Goal: Information Seeking & Learning: Learn about a topic

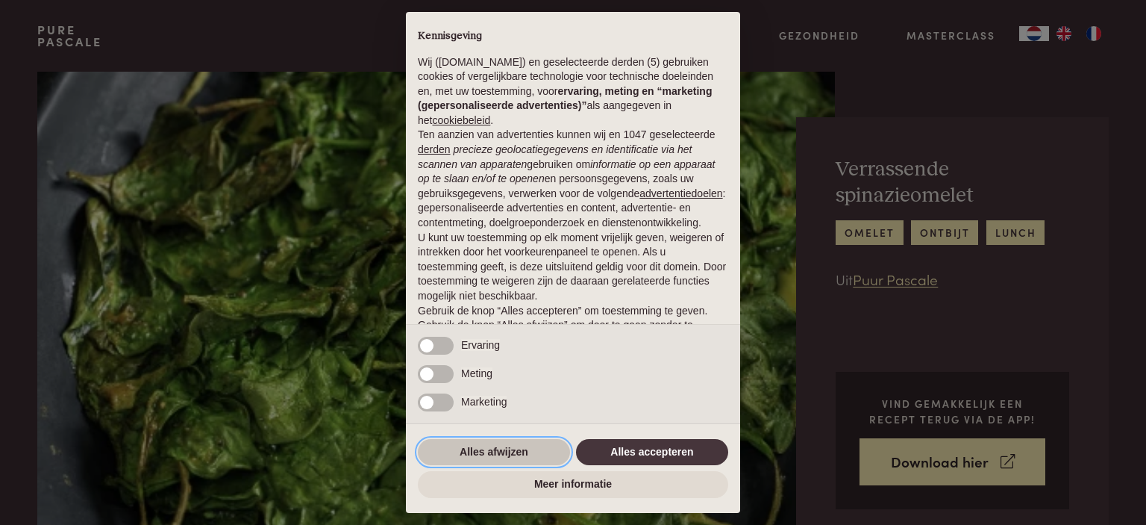
click at [533, 450] on button "Alles afwijzen" at bounding box center [494, 452] width 152 height 27
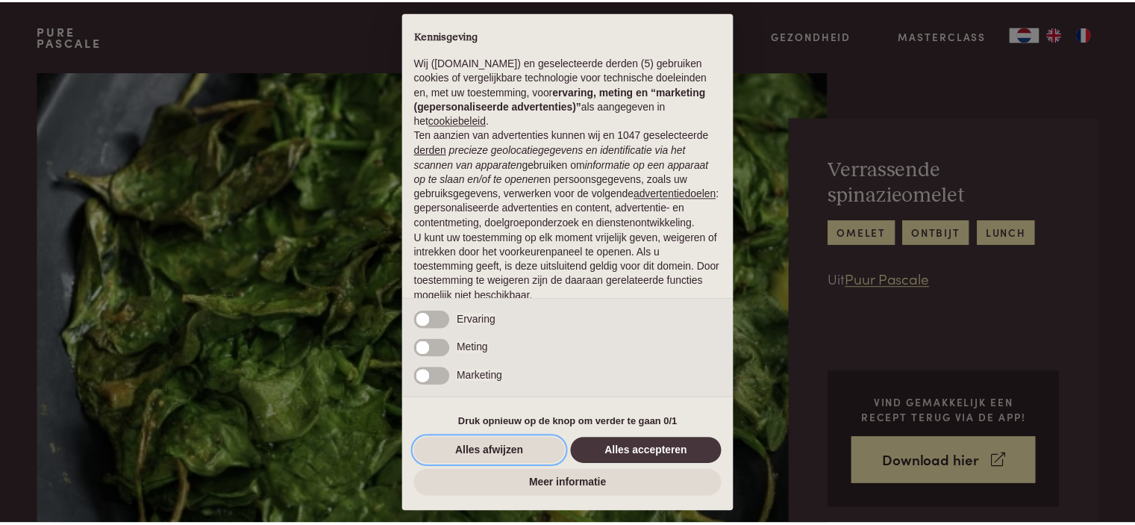
scroll to position [75, 0]
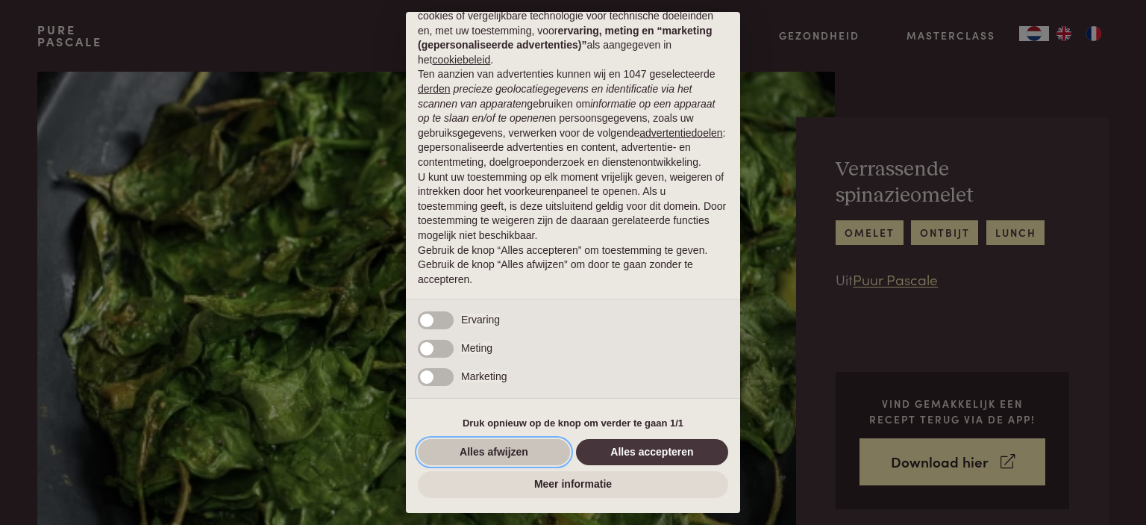
click at [502, 450] on button "Alles afwijzen" at bounding box center [494, 452] width 152 height 27
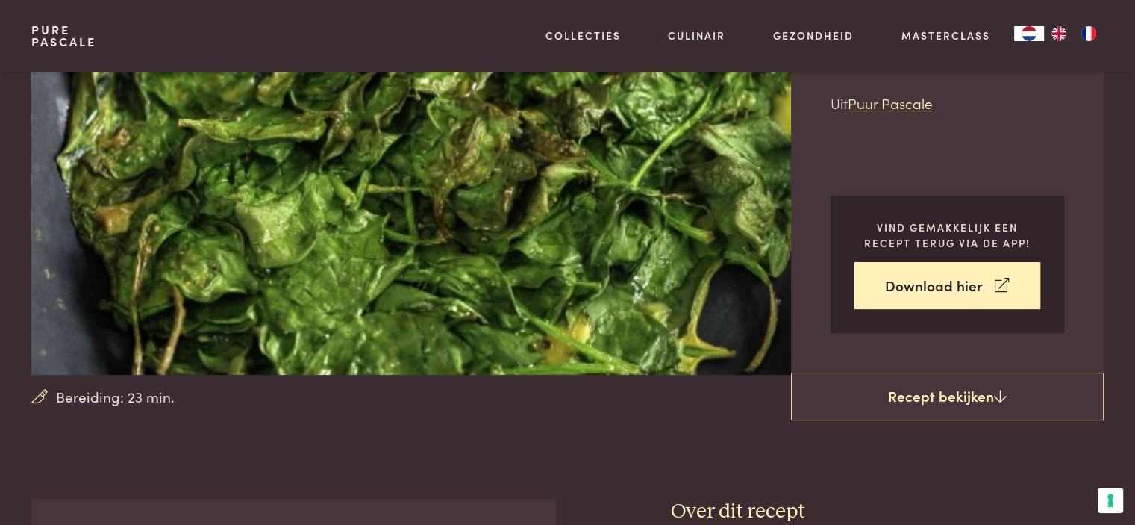
scroll to position [200, 0]
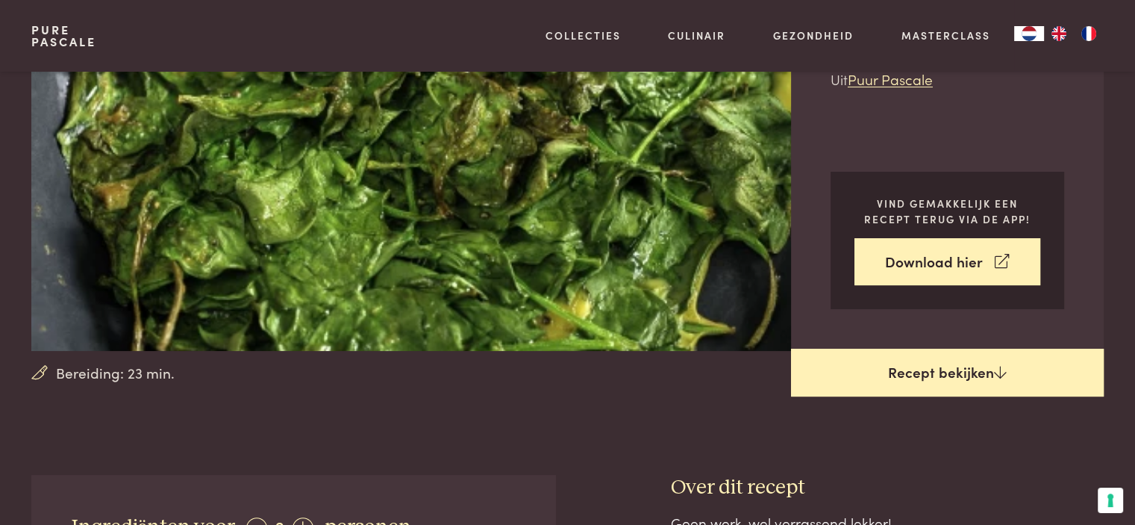
click at [934, 373] on link "Recept bekijken" at bounding box center [947, 372] width 313 height 48
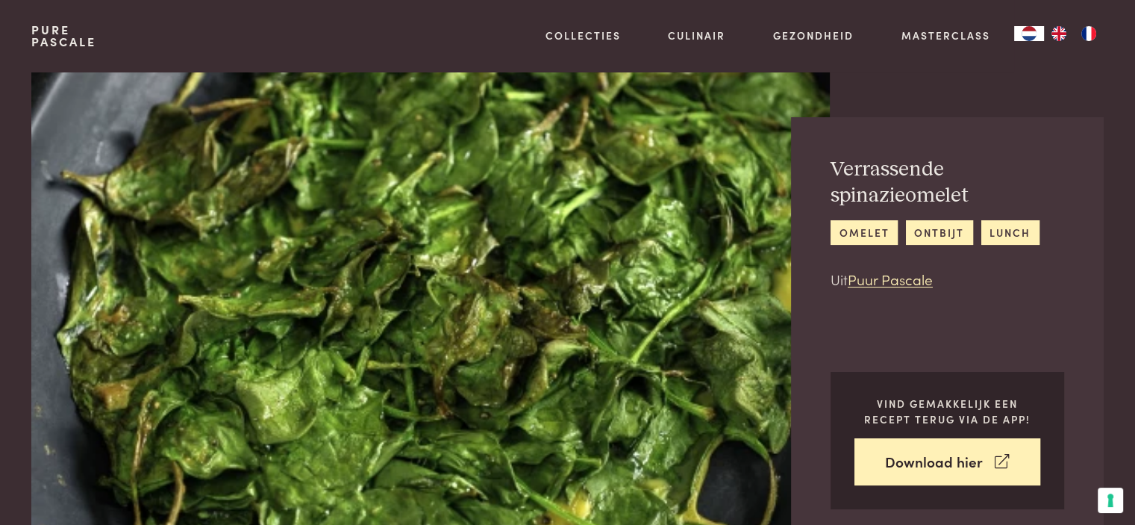
click at [63, 34] on link "Pure Pascale" at bounding box center [63, 36] width 65 height 24
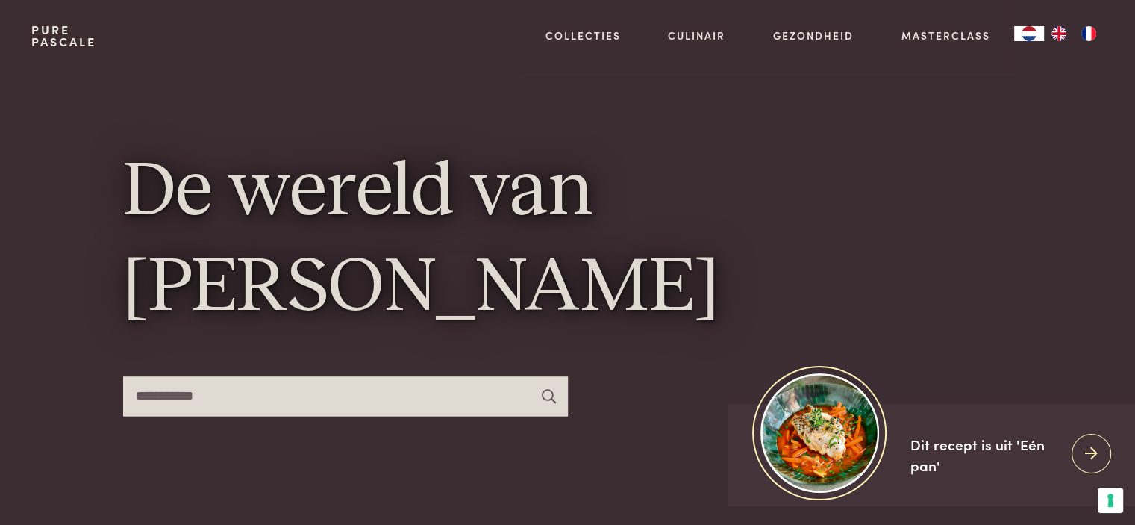
type input "**********"
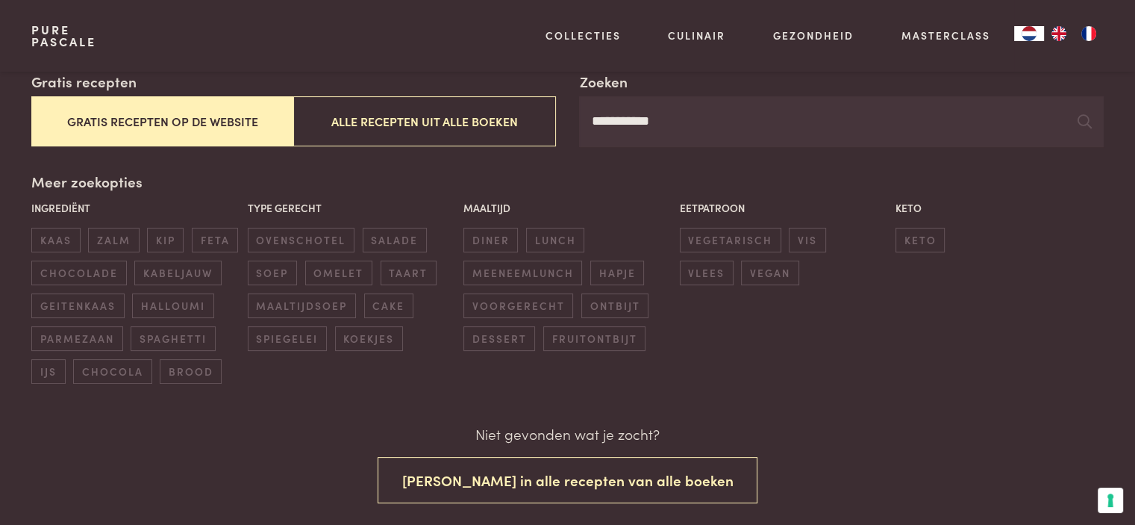
scroll to position [276, 0]
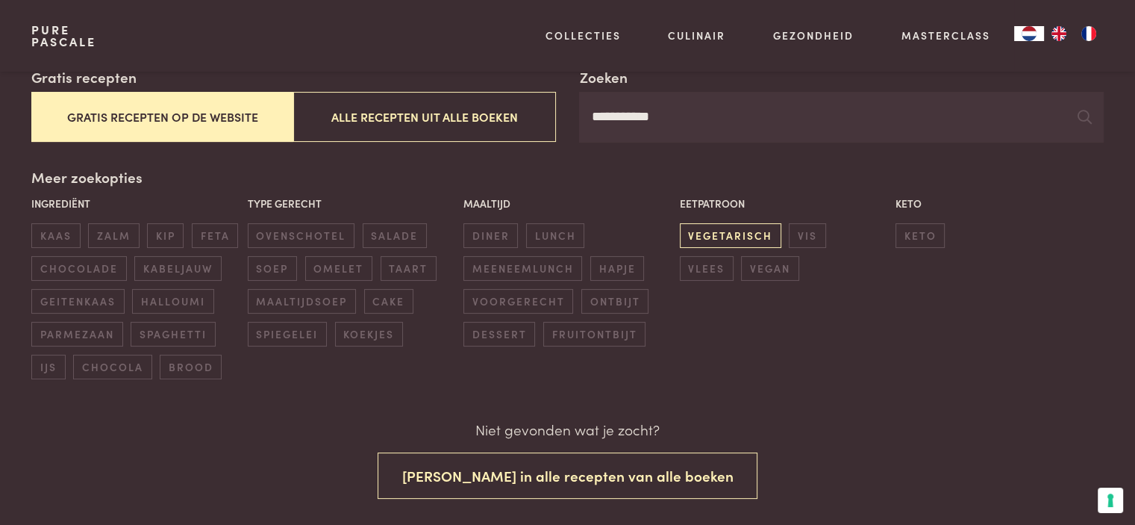
click at [745, 229] on span "vegetarisch" at bounding box center [730, 235] width 101 height 25
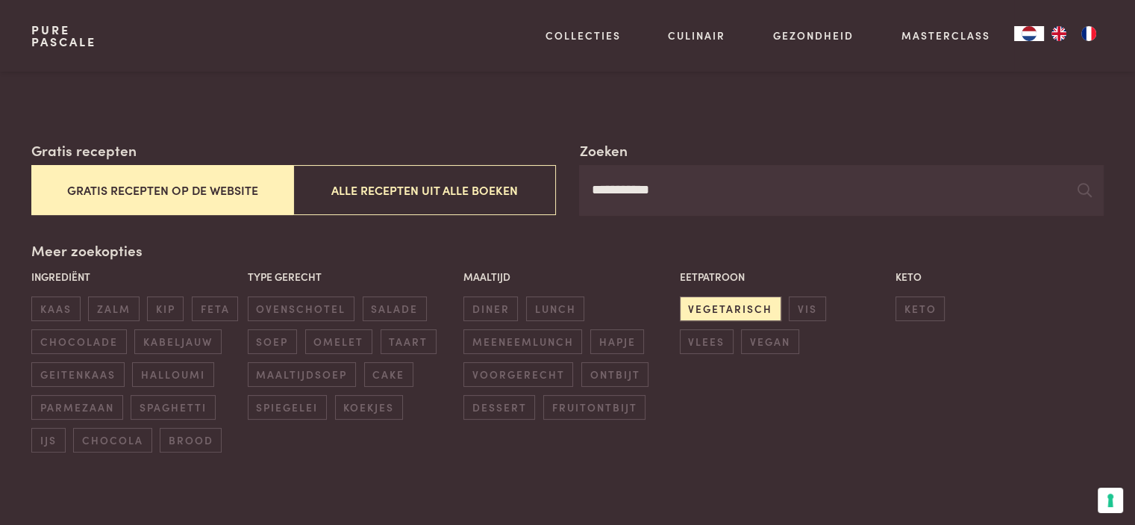
scroll to position [214, 0]
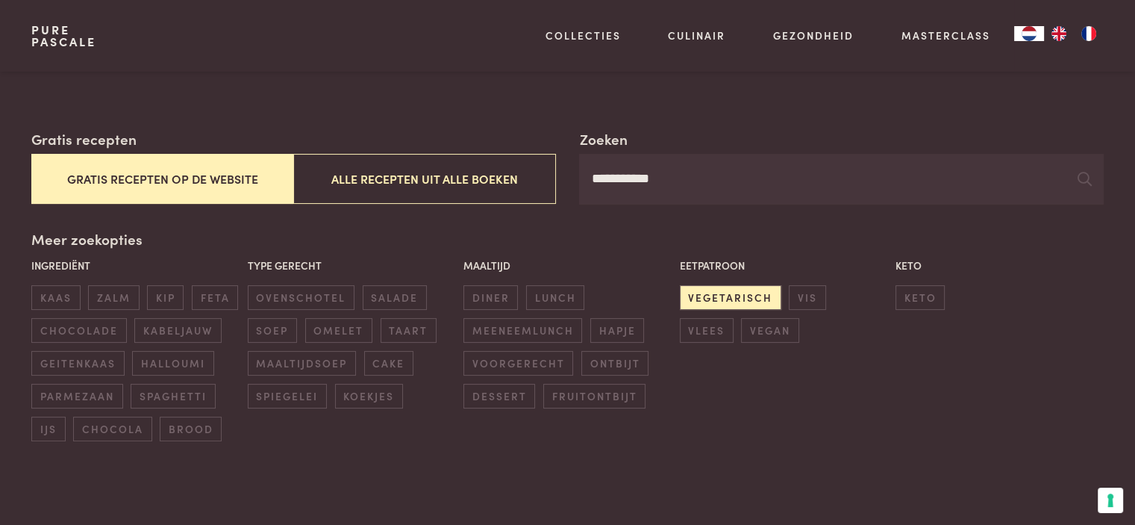
click at [704, 178] on input "**********" at bounding box center [841, 179] width 524 height 51
type input "********"
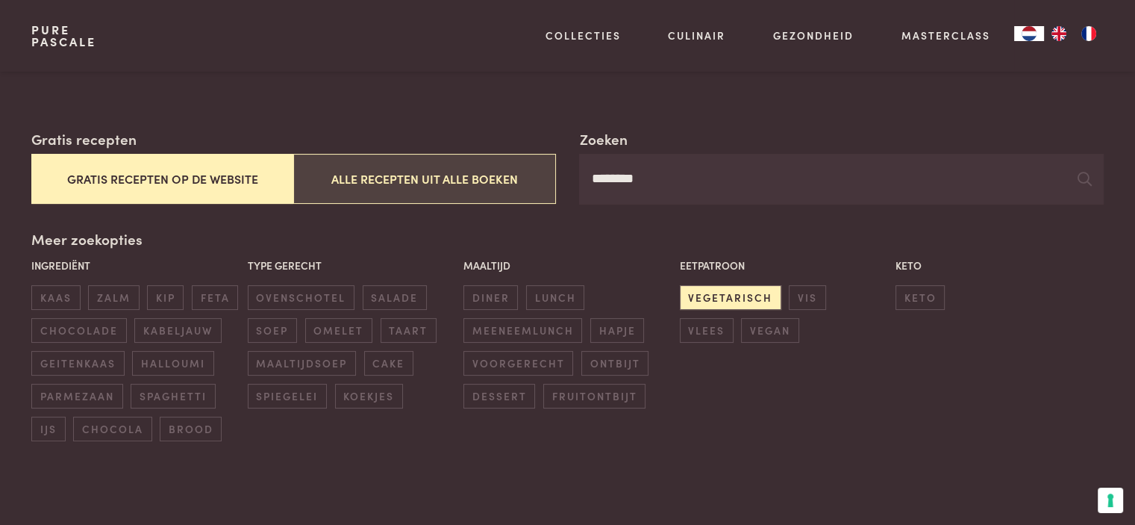
click at [490, 184] on button "Alle recepten uit alle boeken" at bounding box center [424, 179] width 262 height 50
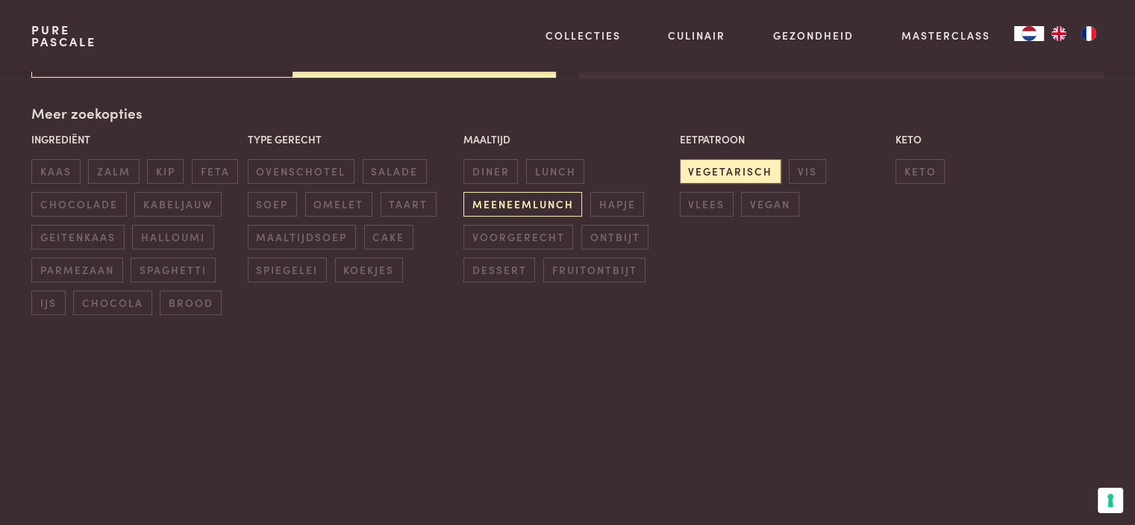
scroll to position [343, 0]
click at [714, 161] on span "vegetarisch" at bounding box center [730, 169] width 101 height 25
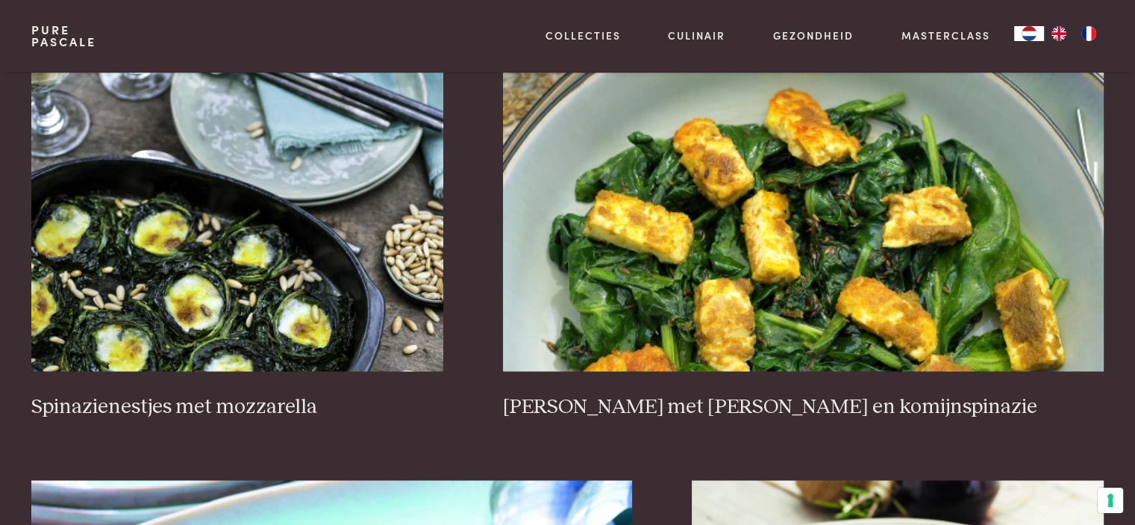
scroll to position [2336, 0]
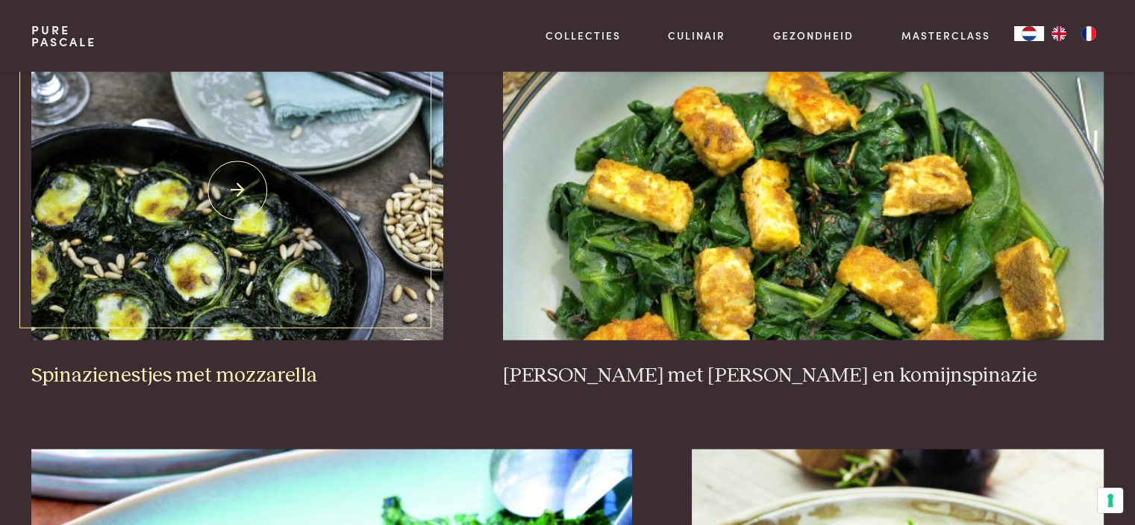
click at [321, 229] on img at bounding box center [237, 190] width 412 height 298
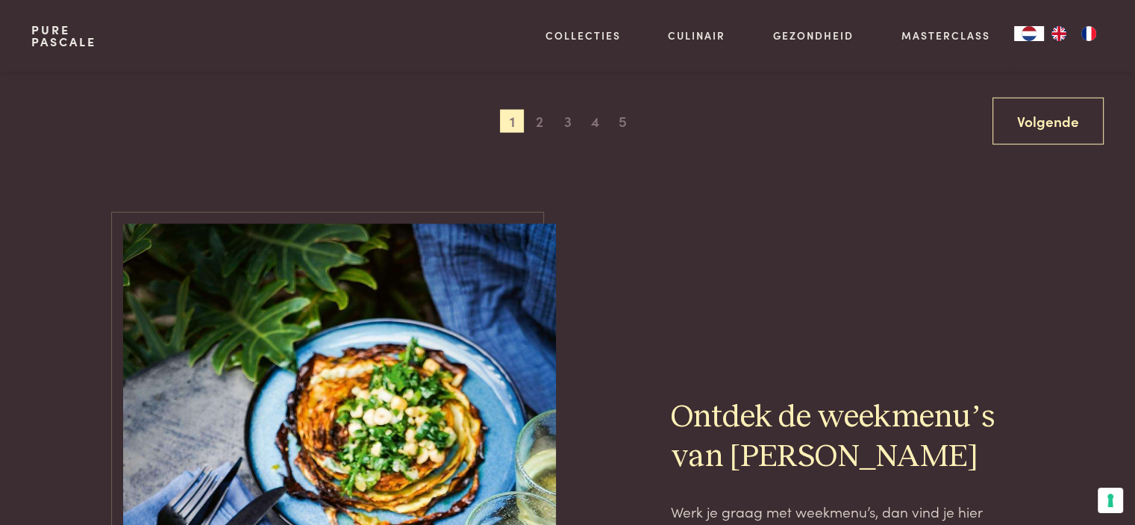
scroll to position [3157, 0]
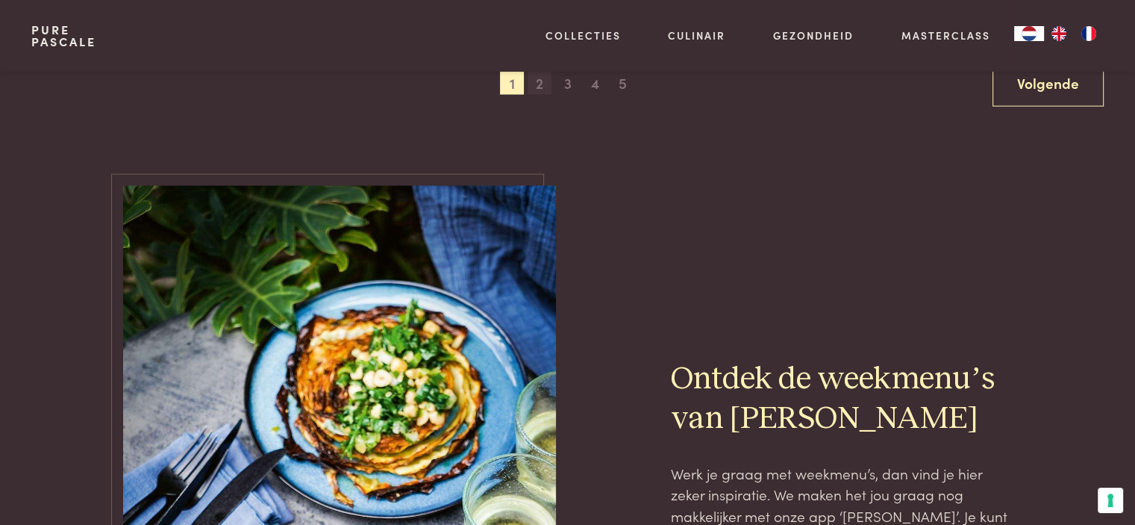
click at [545, 85] on span "2" at bounding box center [540, 84] width 24 height 24
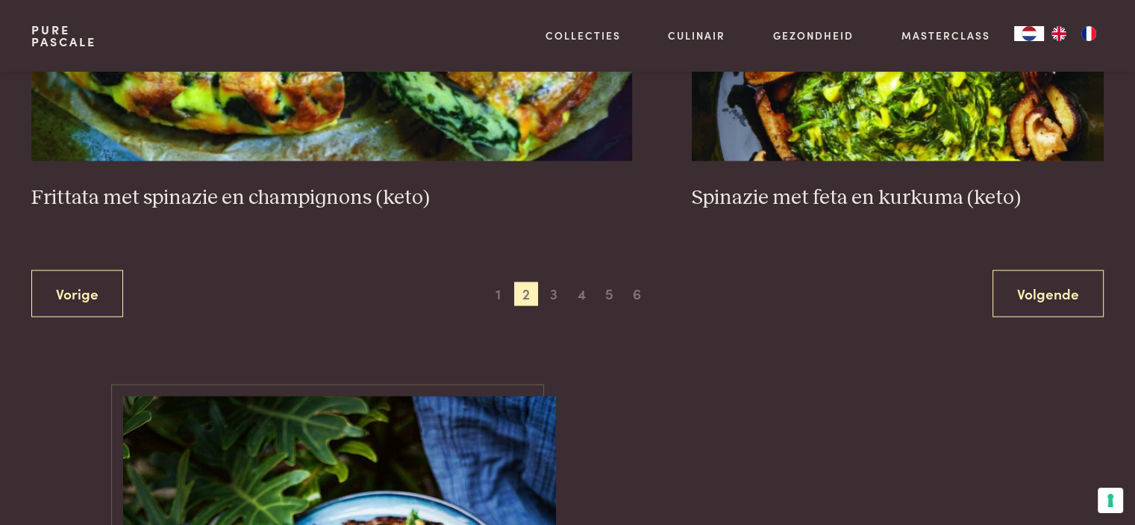
scroll to position [2998, 0]
click at [552, 290] on span "3" at bounding box center [554, 294] width 24 height 24
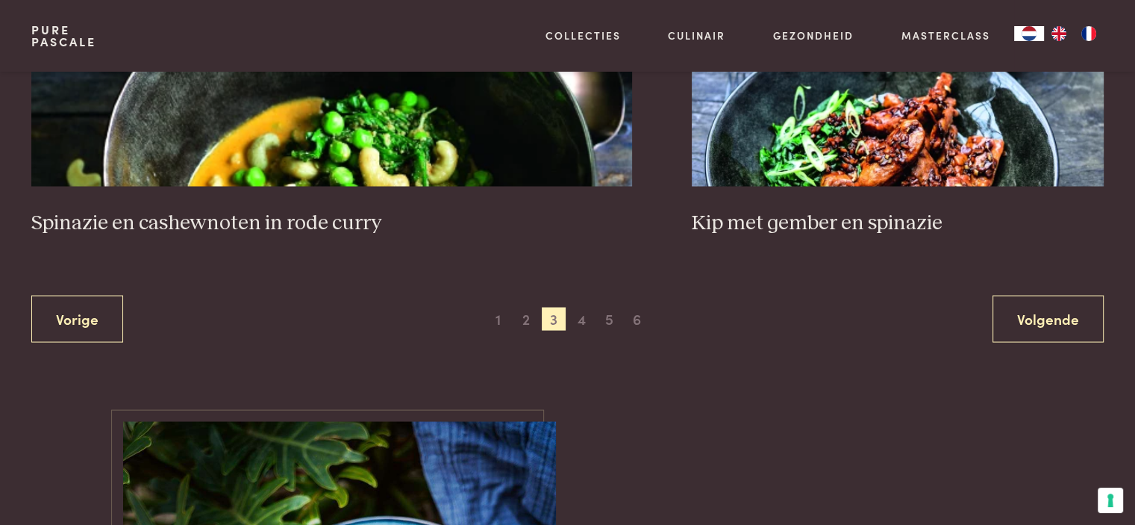
scroll to position [2886, 0]
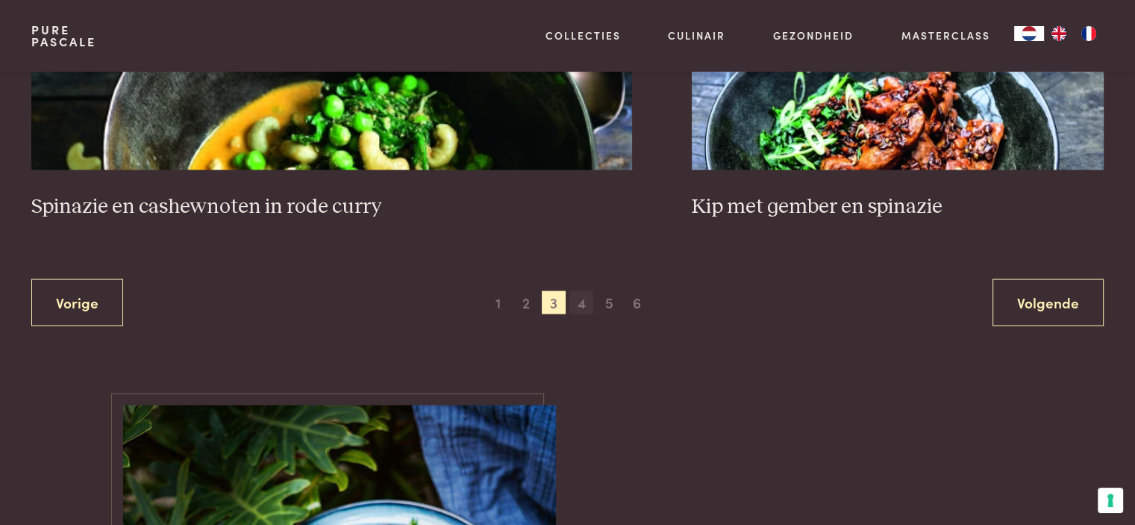
click at [584, 310] on span "4" at bounding box center [581, 303] width 24 height 24
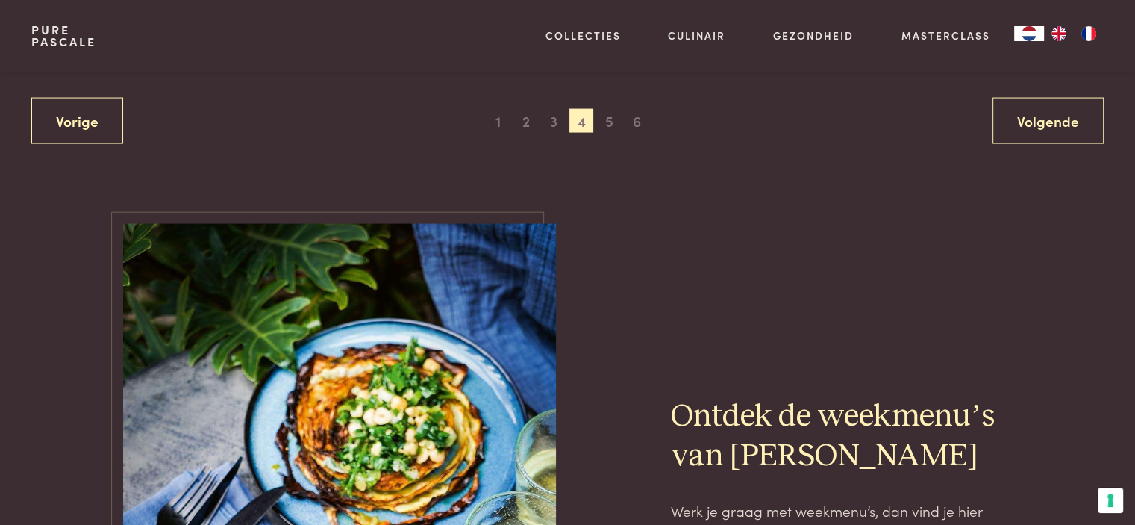
scroll to position [3086, 0]
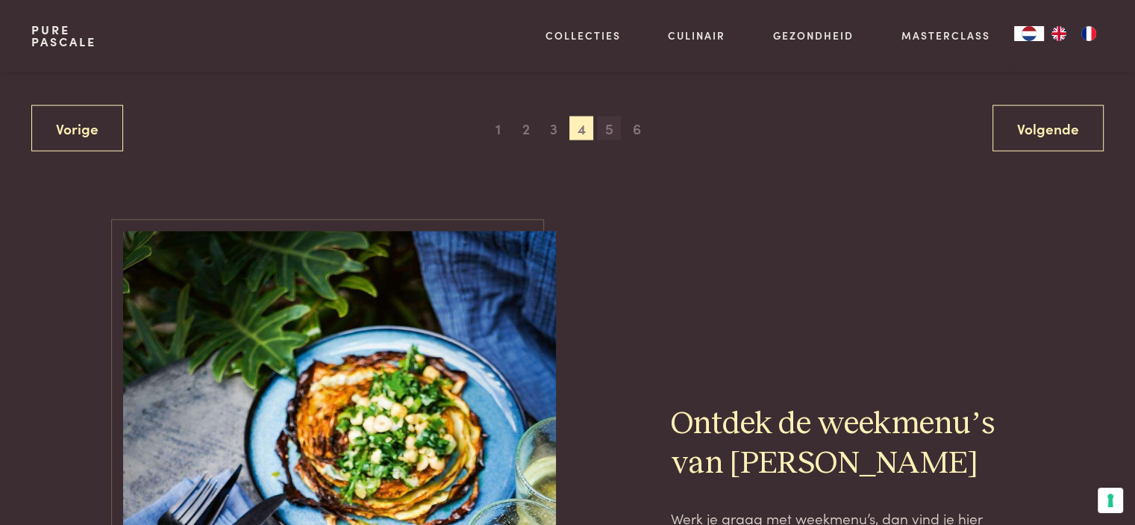
click at [611, 125] on span "5" at bounding box center [609, 128] width 24 height 24
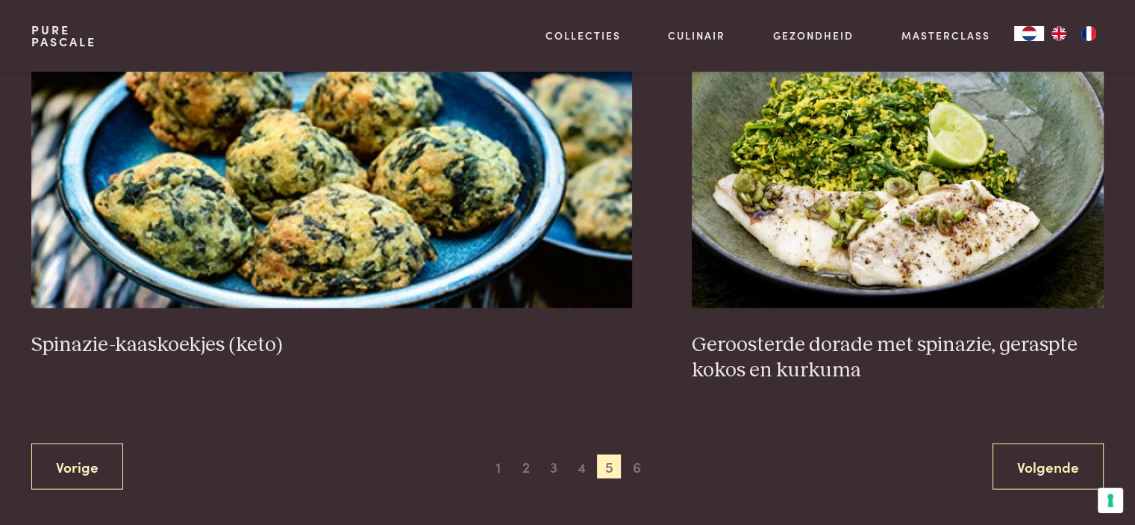
scroll to position [2765, 0]
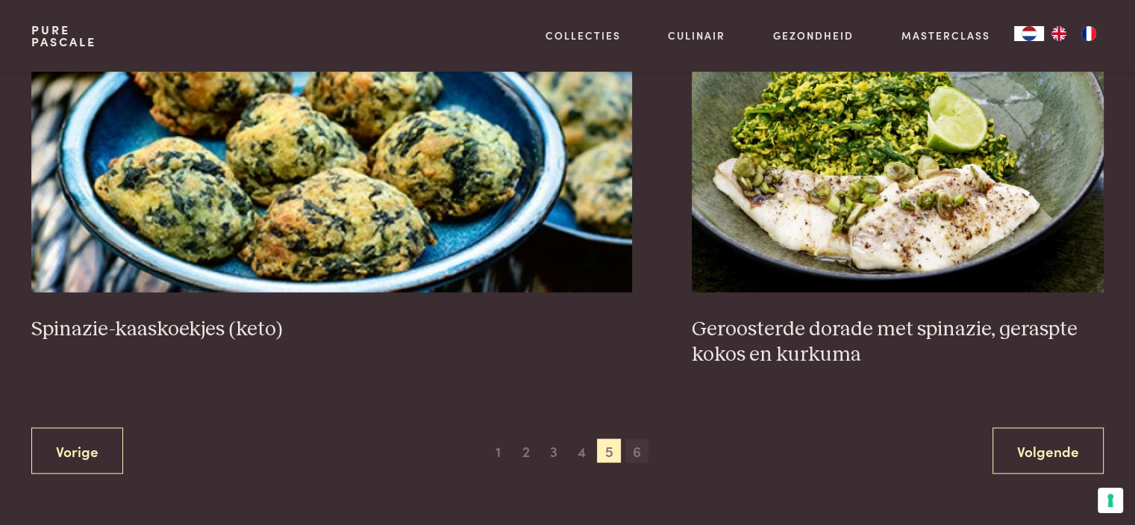
click at [642, 448] on span "6" at bounding box center [637, 450] width 24 height 24
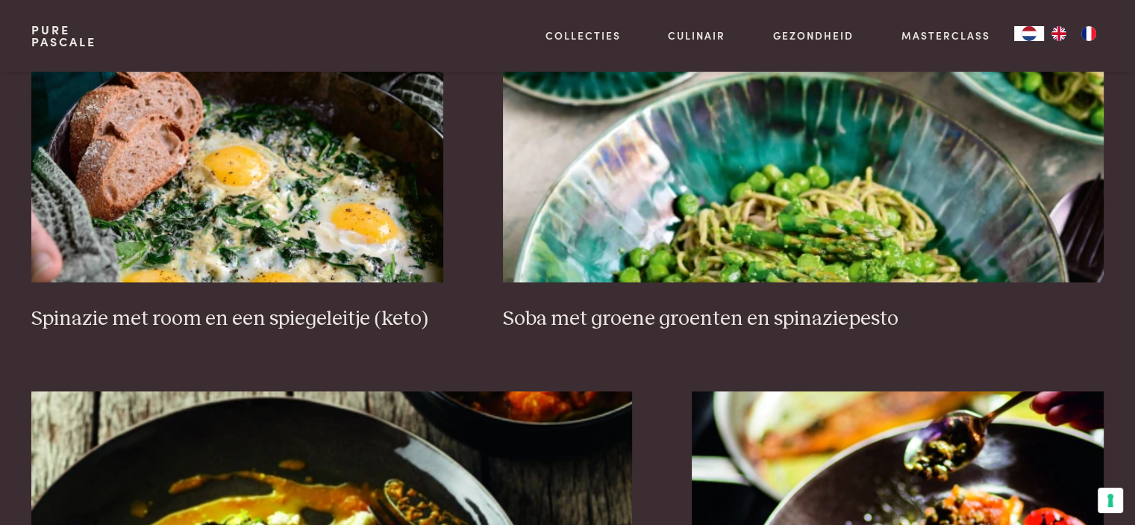
scroll to position [1080, 0]
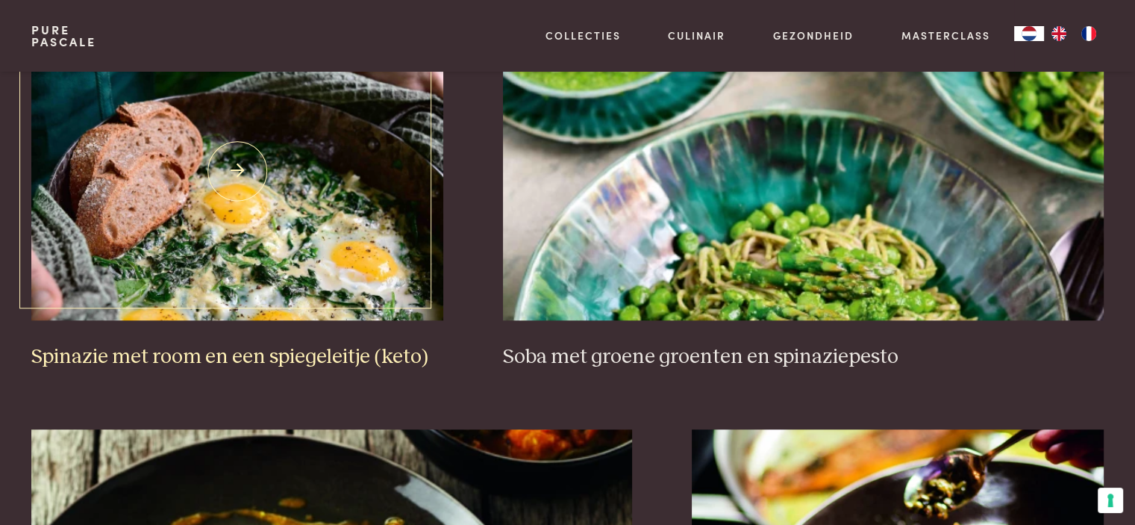
click at [355, 268] on img at bounding box center [237, 171] width 412 height 298
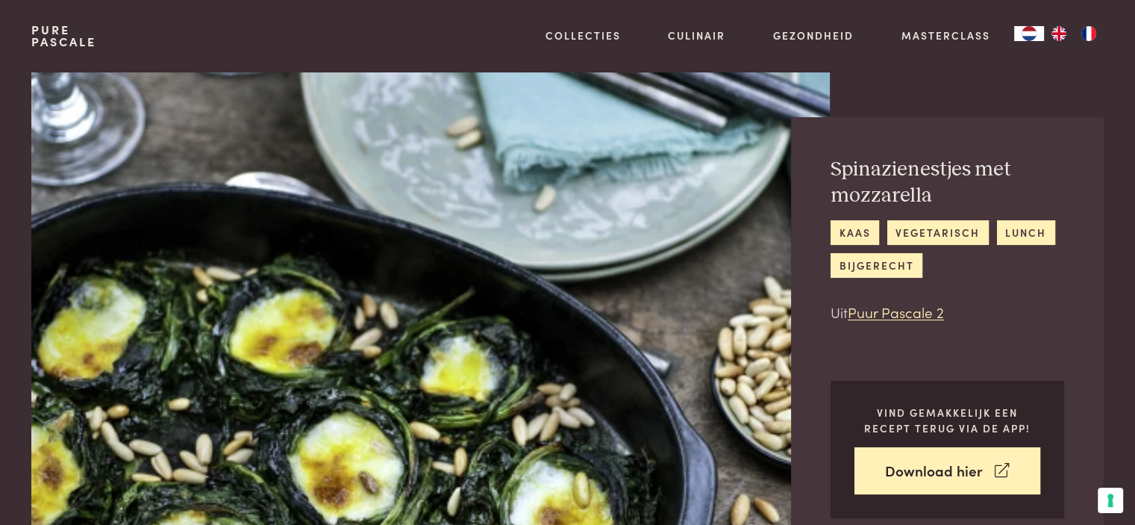
click at [673, 226] on img at bounding box center [430, 311] width 798 height 479
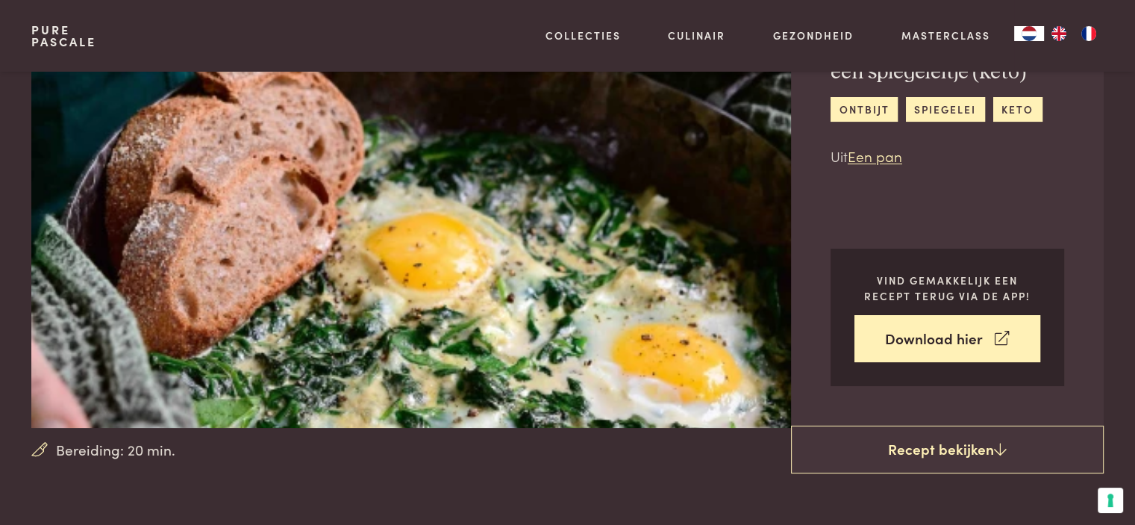
scroll to position [123, 0]
